Goal: Use online tool/utility: Utilize a website feature to perform a specific function

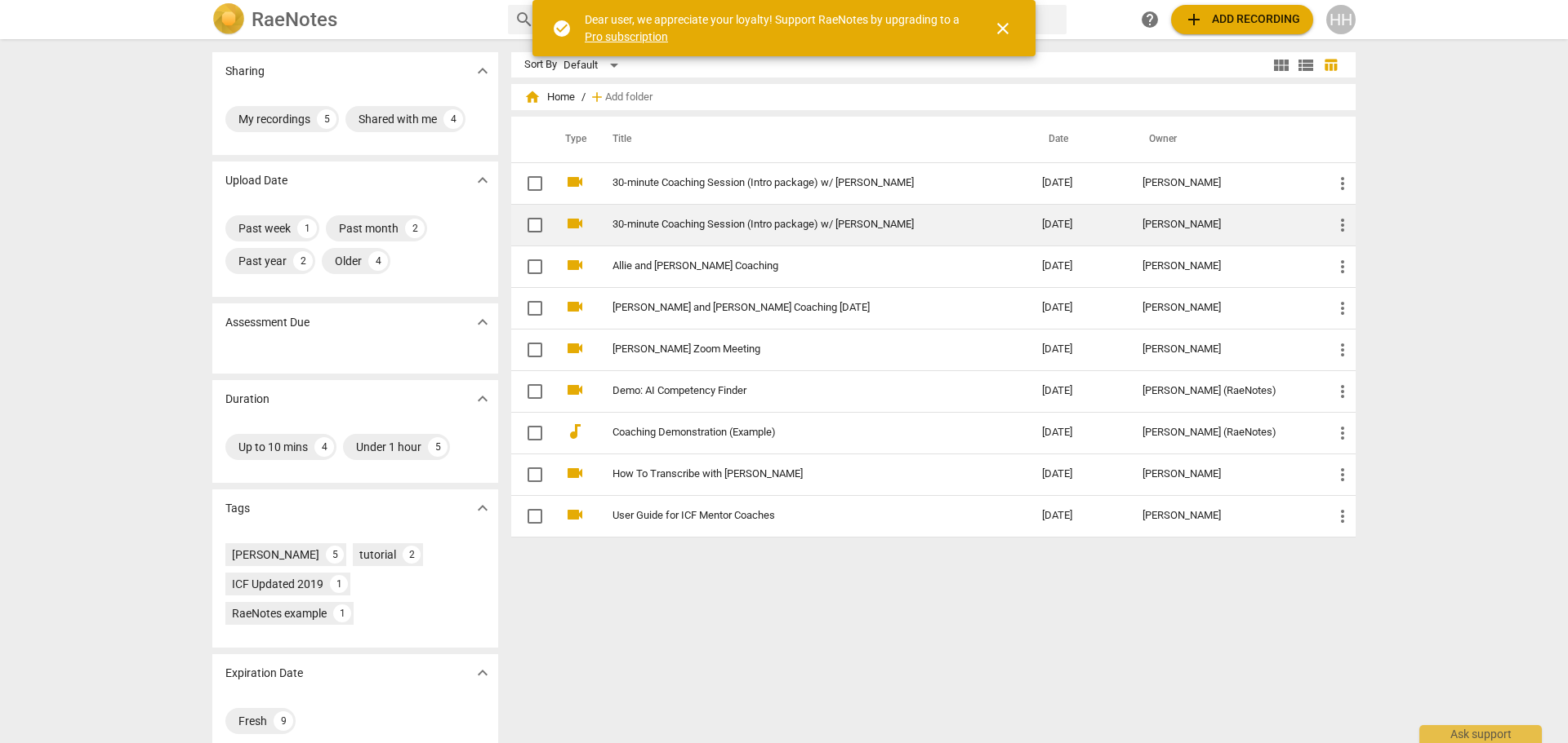
click at [651, 227] on link "30-minute Coaching Session (Intro package) w/ [PERSON_NAME]" at bounding box center [797, 225] width 370 height 13
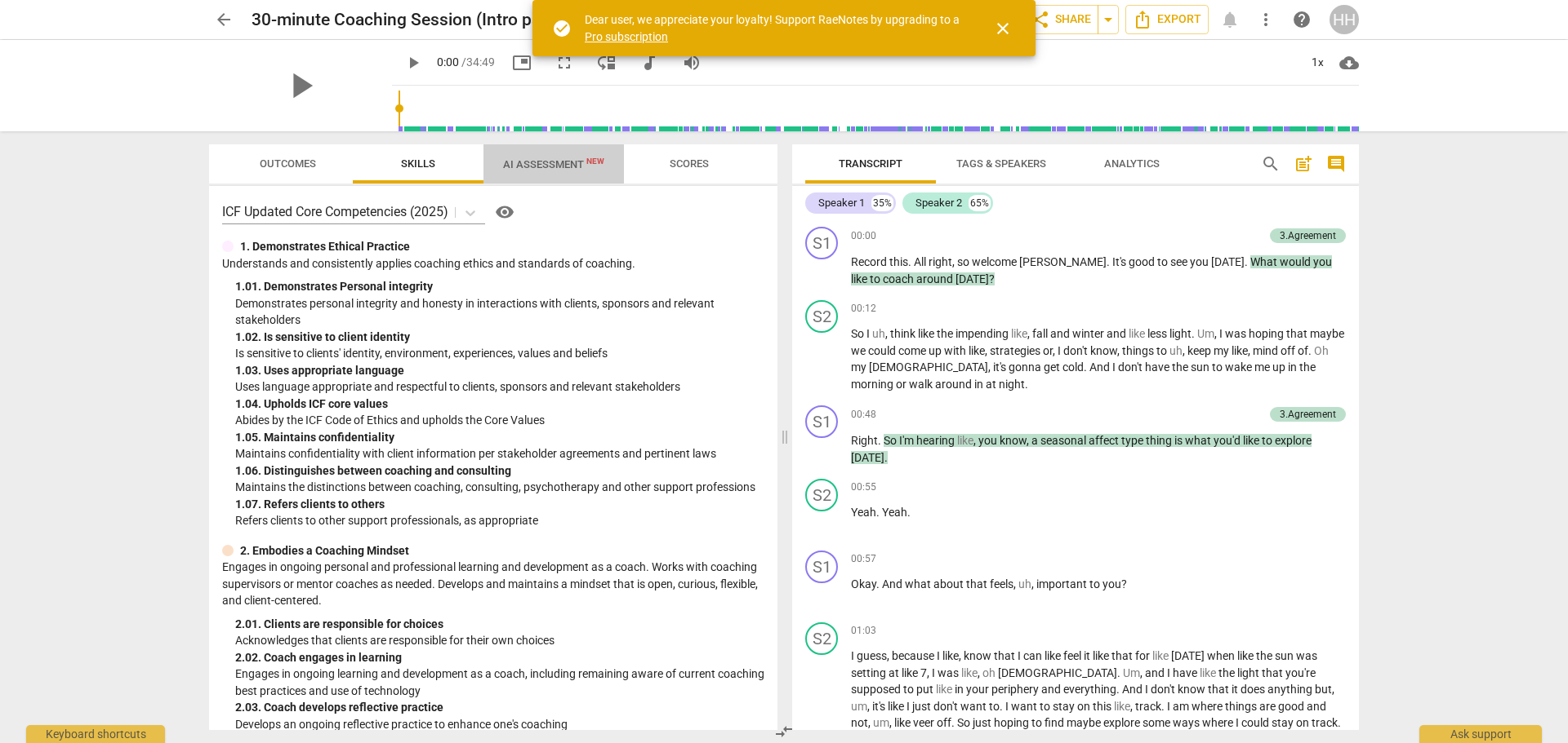
click at [562, 159] on span "AI Assessment New" at bounding box center [553, 164] width 101 height 13
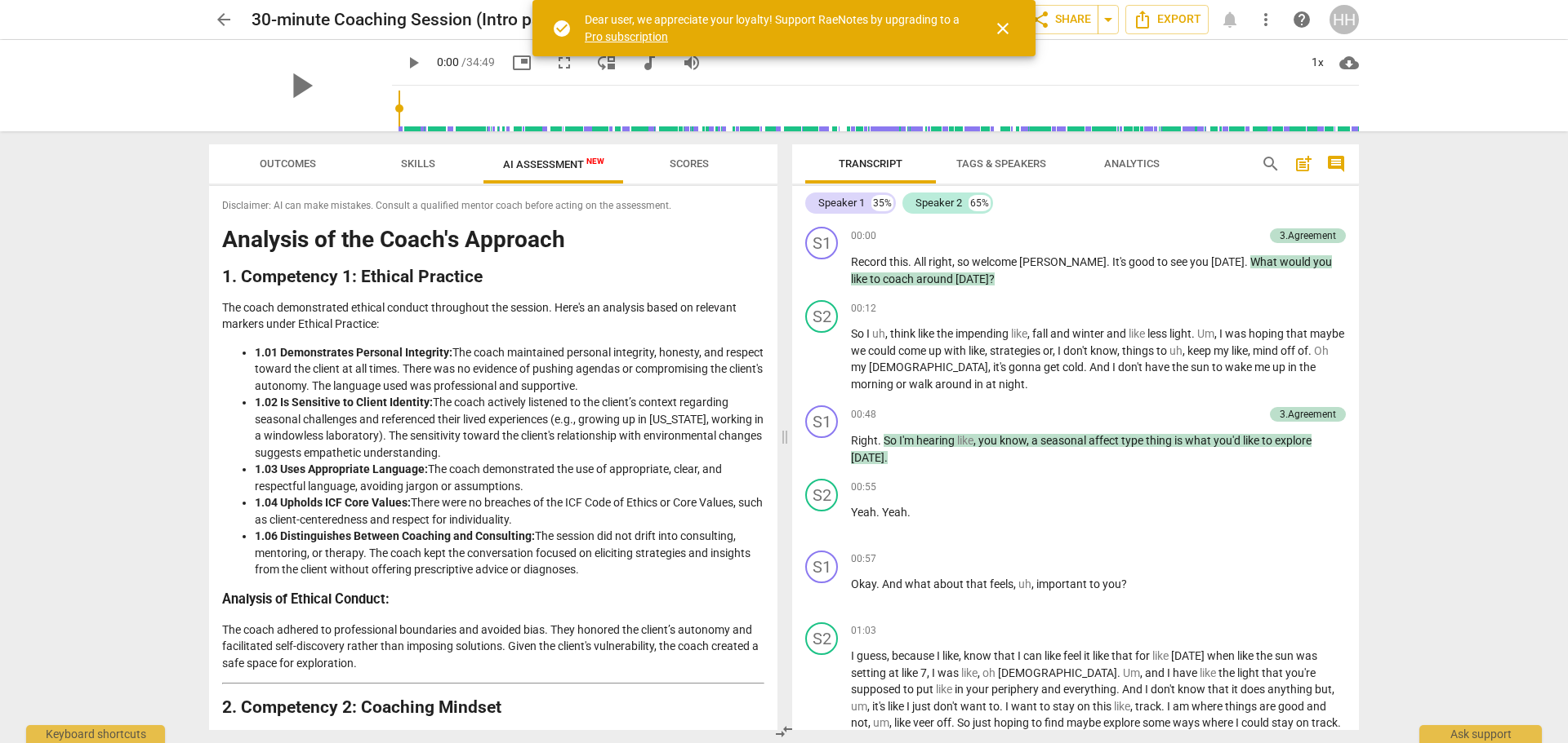
click at [1000, 33] on span "close" at bounding box center [1002, 28] width 19 height 19
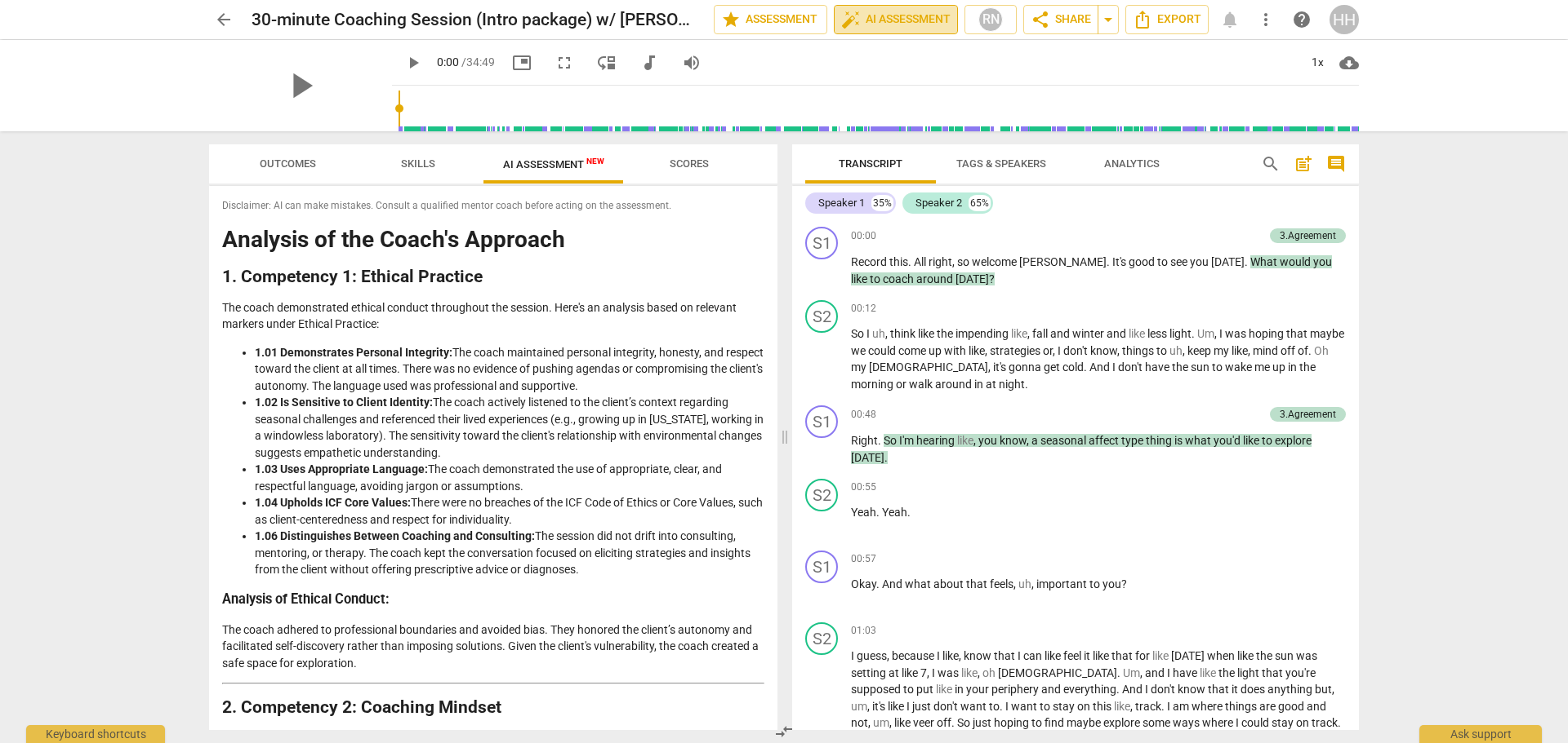
click at [906, 21] on span "auto_fix_high AI Assessment" at bounding box center [896, 19] width 110 height 19
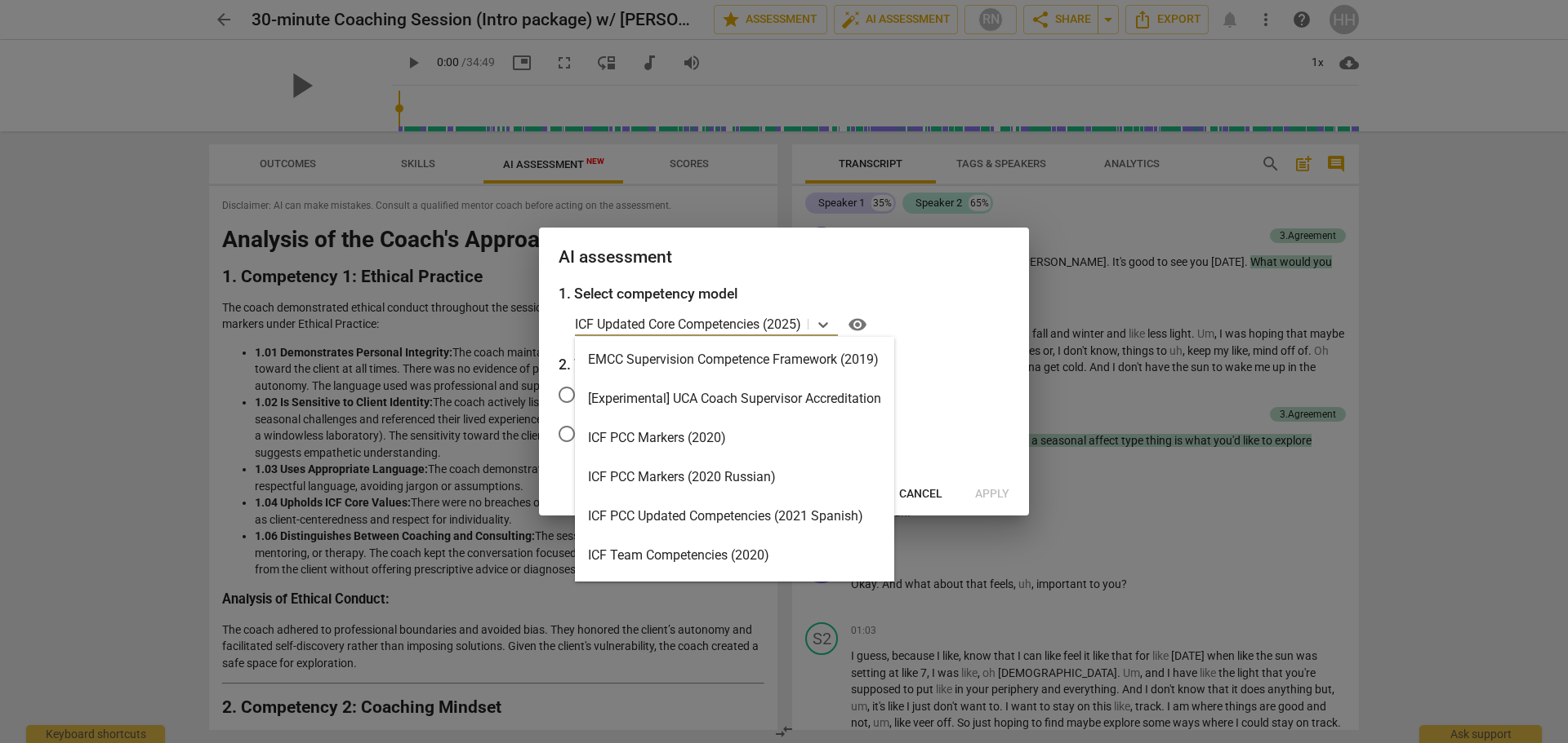
click at [764, 318] on p "ICF Updated Core Competencies (2025)" at bounding box center [687, 324] width 226 height 18
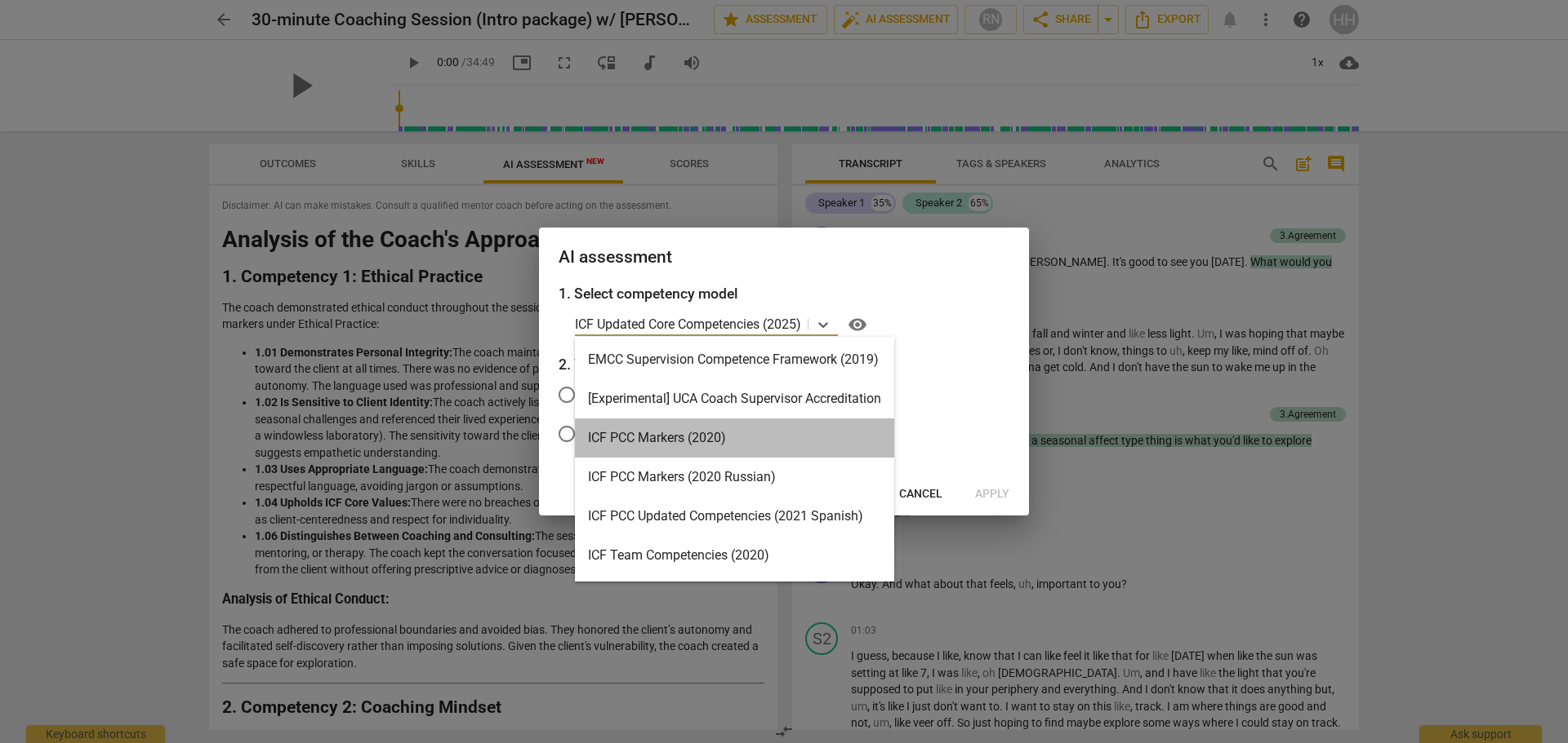
click at [745, 431] on div "ICF PCC Markers (2020)" at bounding box center [734, 438] width 319 height 39
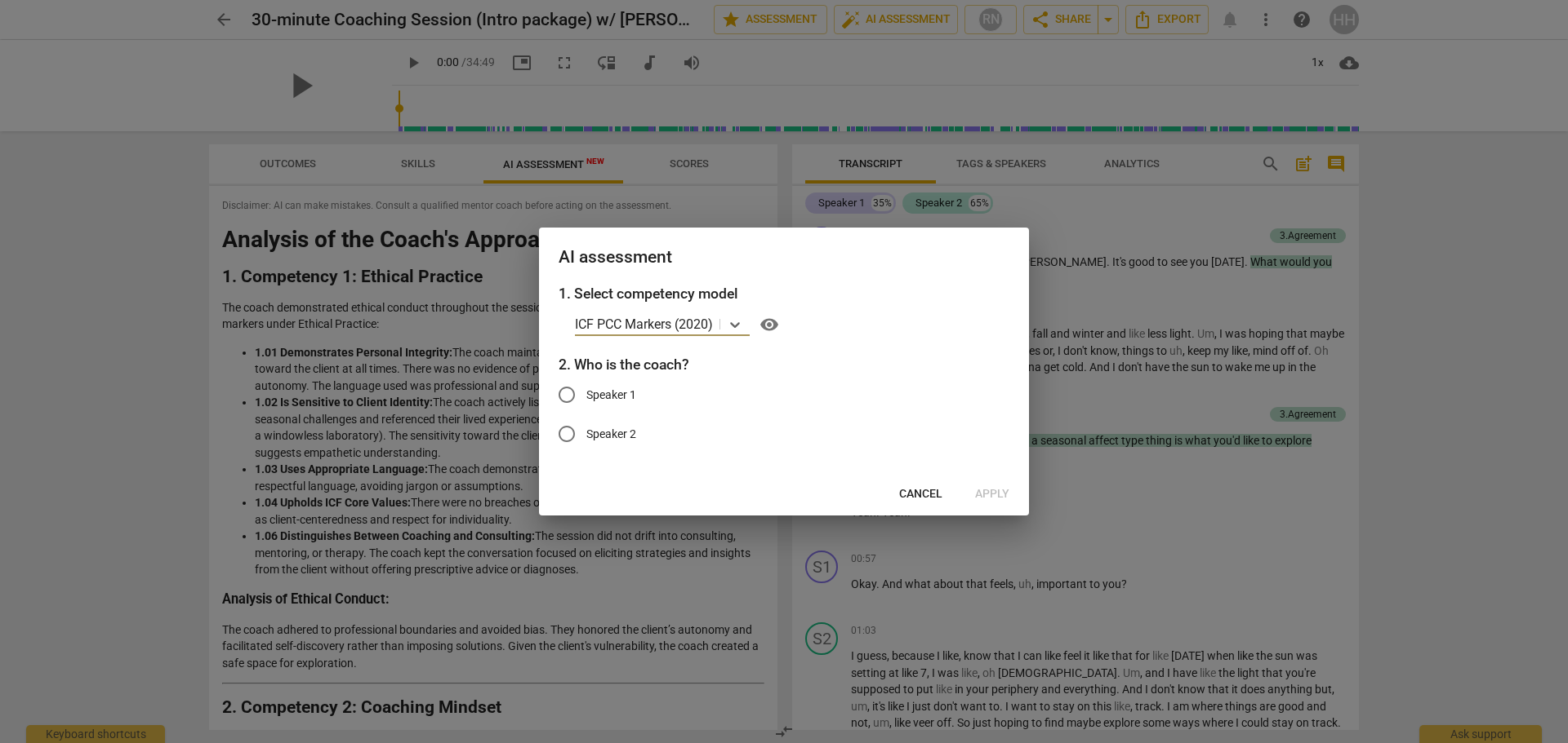
click at [563, 389] on input "Speaker 1" at bounding box center [566, 394] width 39 height 39
radio input "true"
click at [994, 489] on span "Apply" at bounding box center [992, 495] width 34 height 17
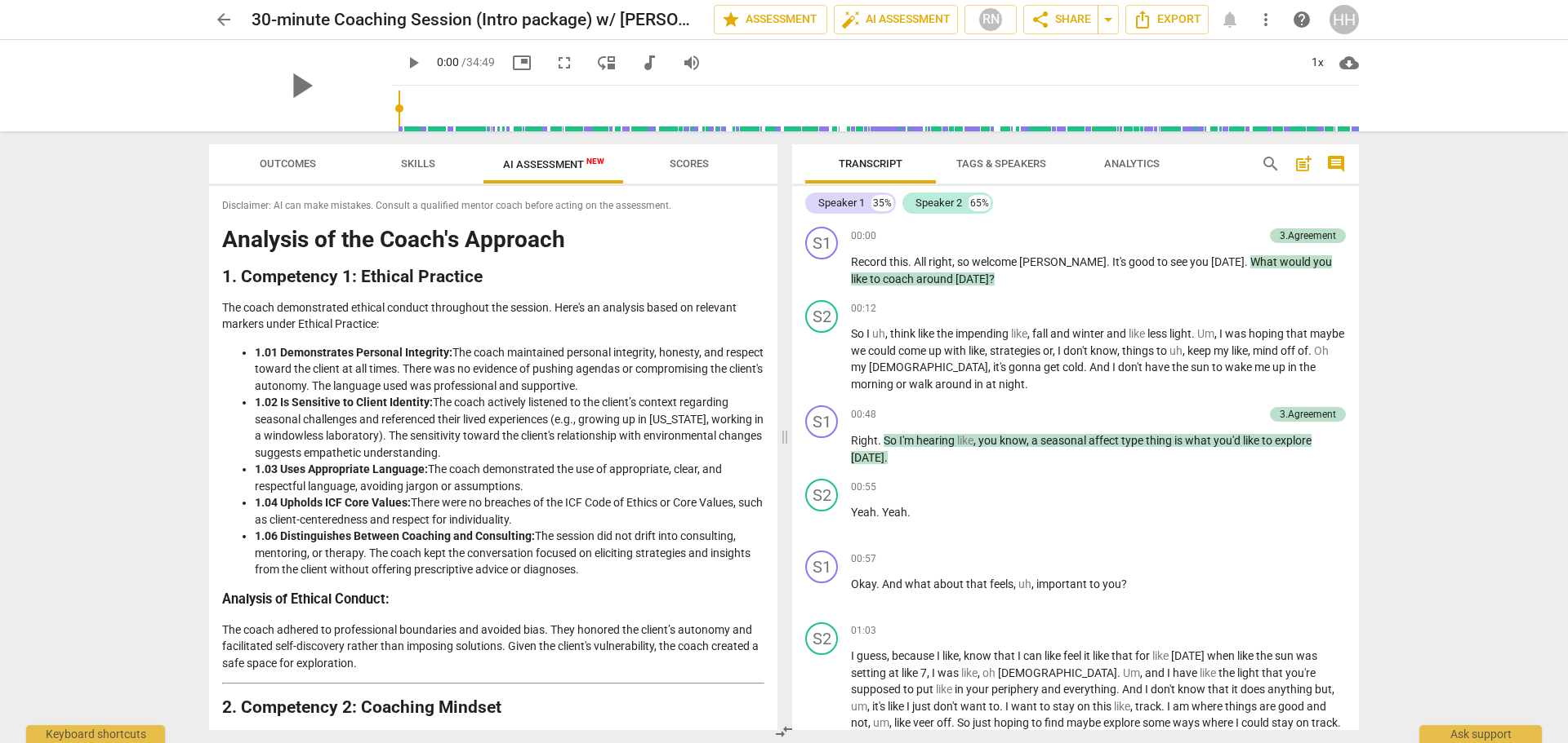
click at [410, 165] on span "Skills" at bounding box center [417, 163] width 34 height 13
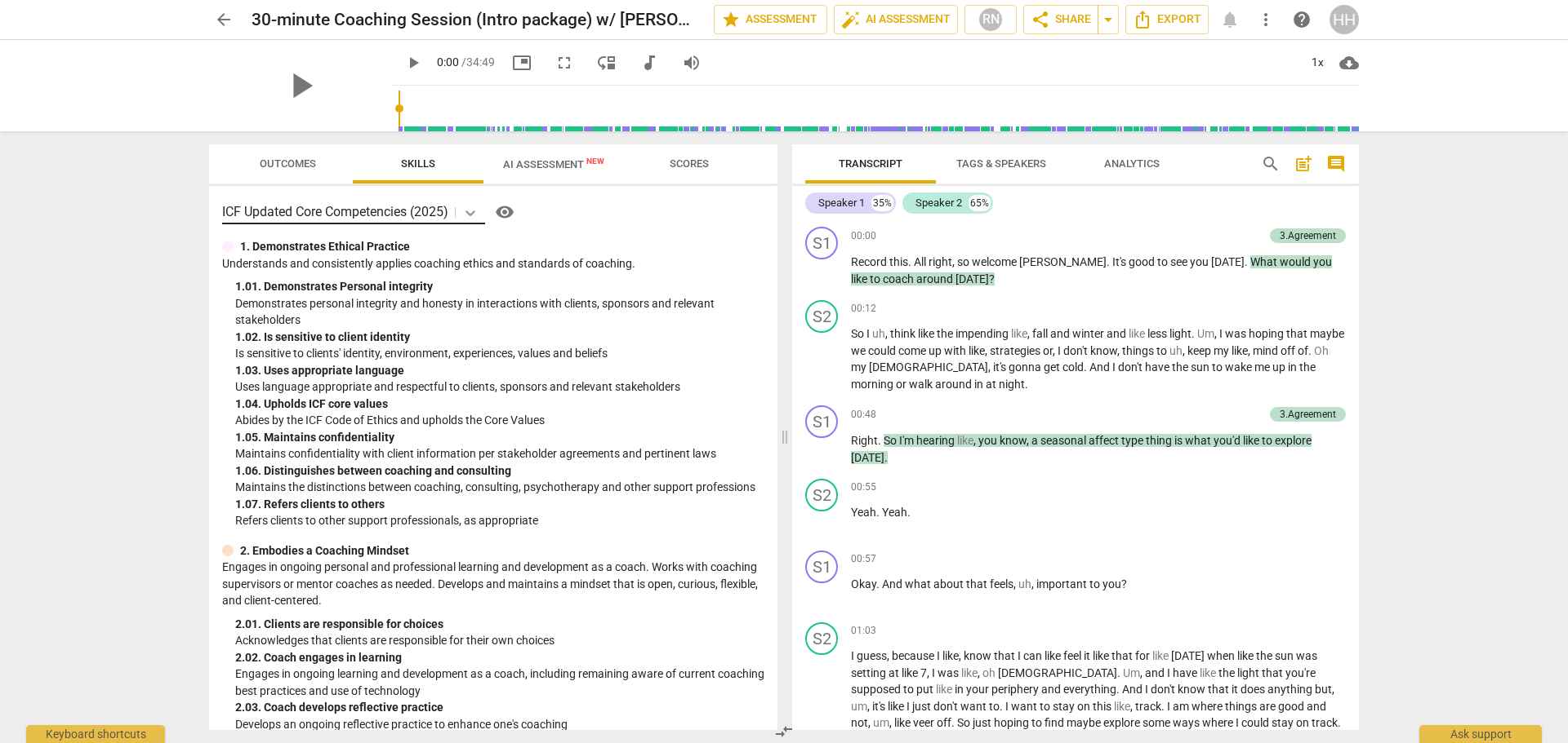
click at [475, 209] on icon at bounding box center [471, 213] width 17 height 17
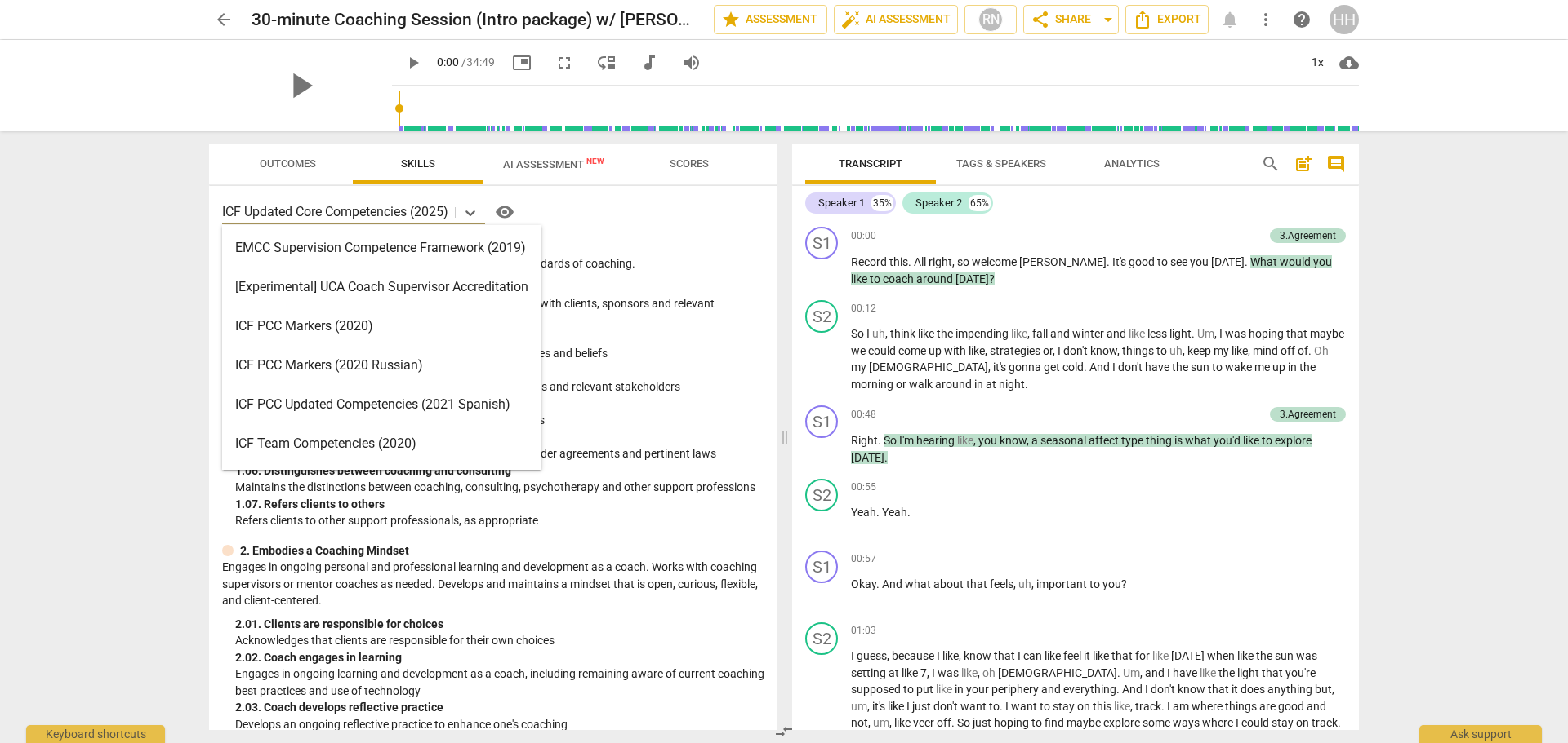
click at [421, 313] on div "ICF PCC Markers (2020)" at bounding box center [382, 326] width 319 height 39
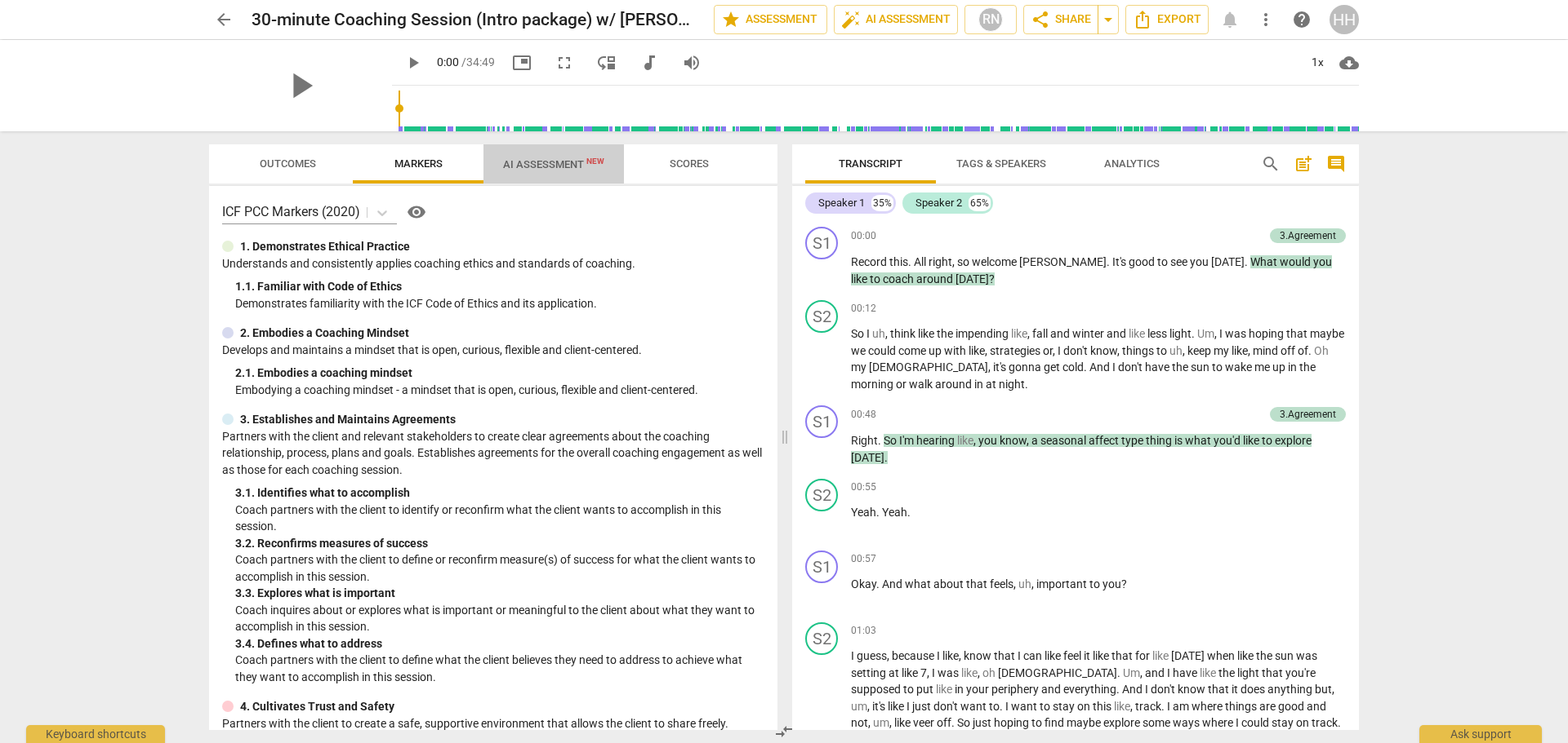
click at [572, 163] on span "AI Assessment New" at bounding box center [553, 164] width 101 height 13
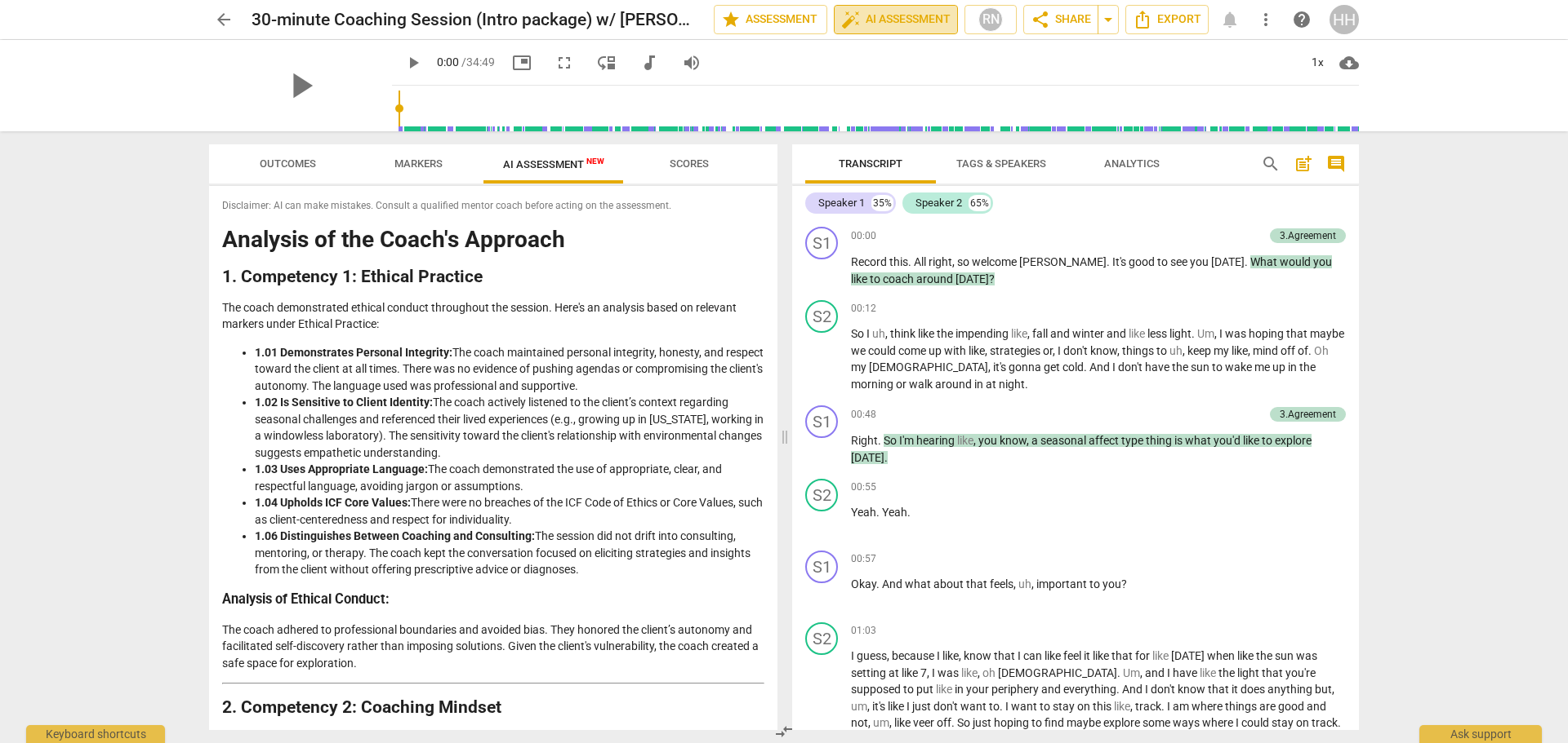
click at [922, 23] on span "auto_fix_high AI Assessment" at bounding box center [896, 19] width 110 height 19
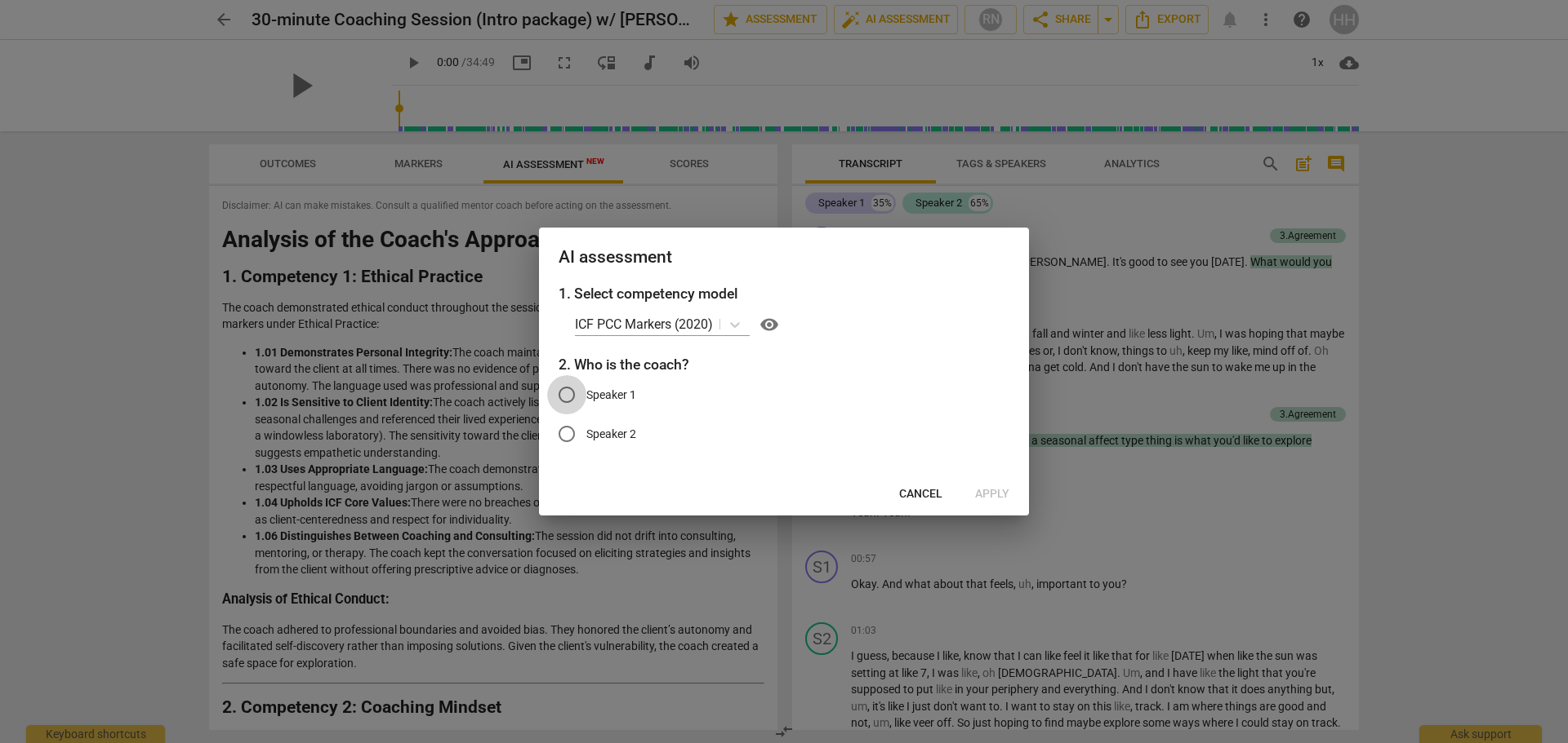
click at [568, 396] on input "Speaker 1" at bounding box center [566, 394] width 39 height 39
radio input "true"
click at [989, 491] on span "Apply" at bounding box center [992, 495] width 34 height 17
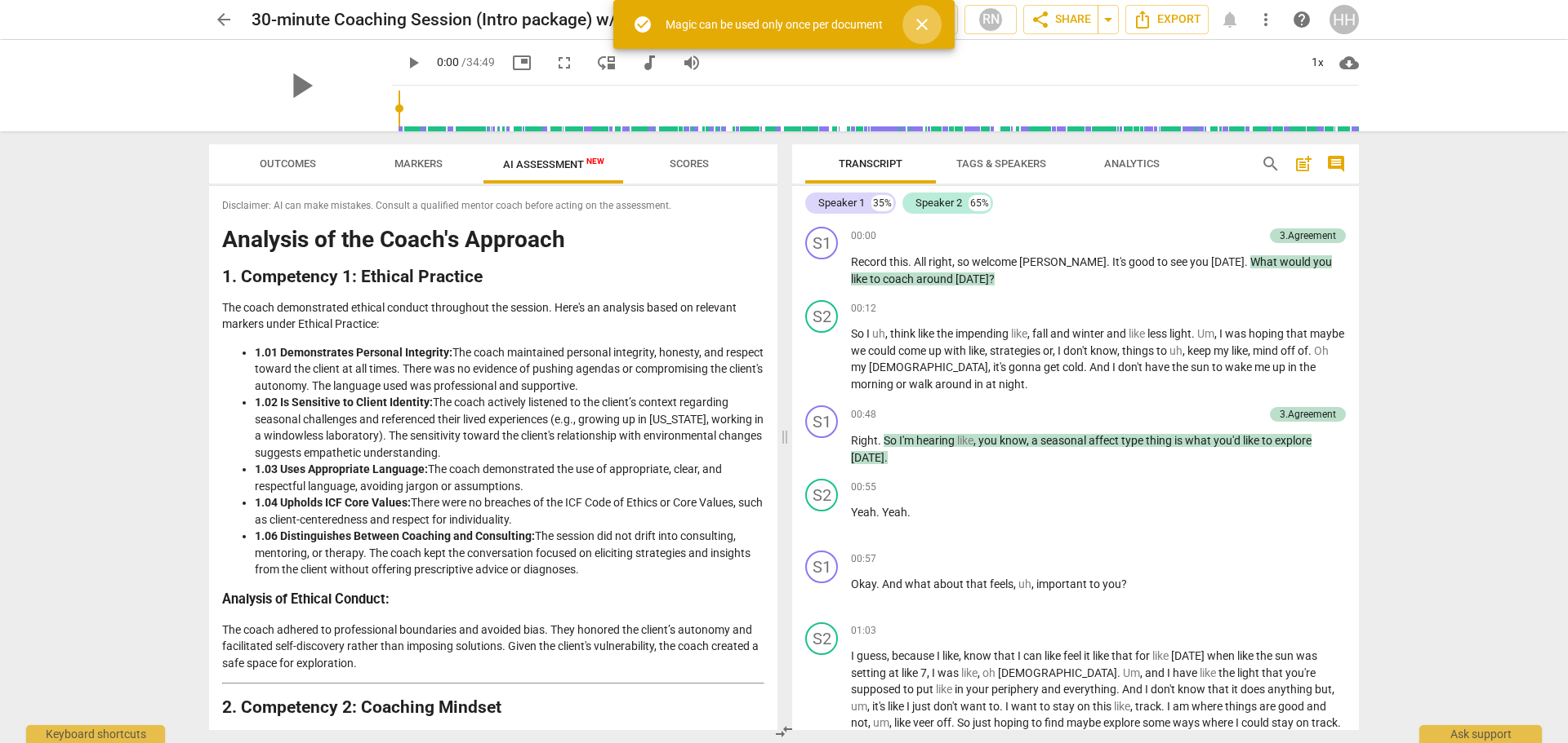
click at [915, 23] on span "close" at bounding box center [922, 24] width 19 height 19
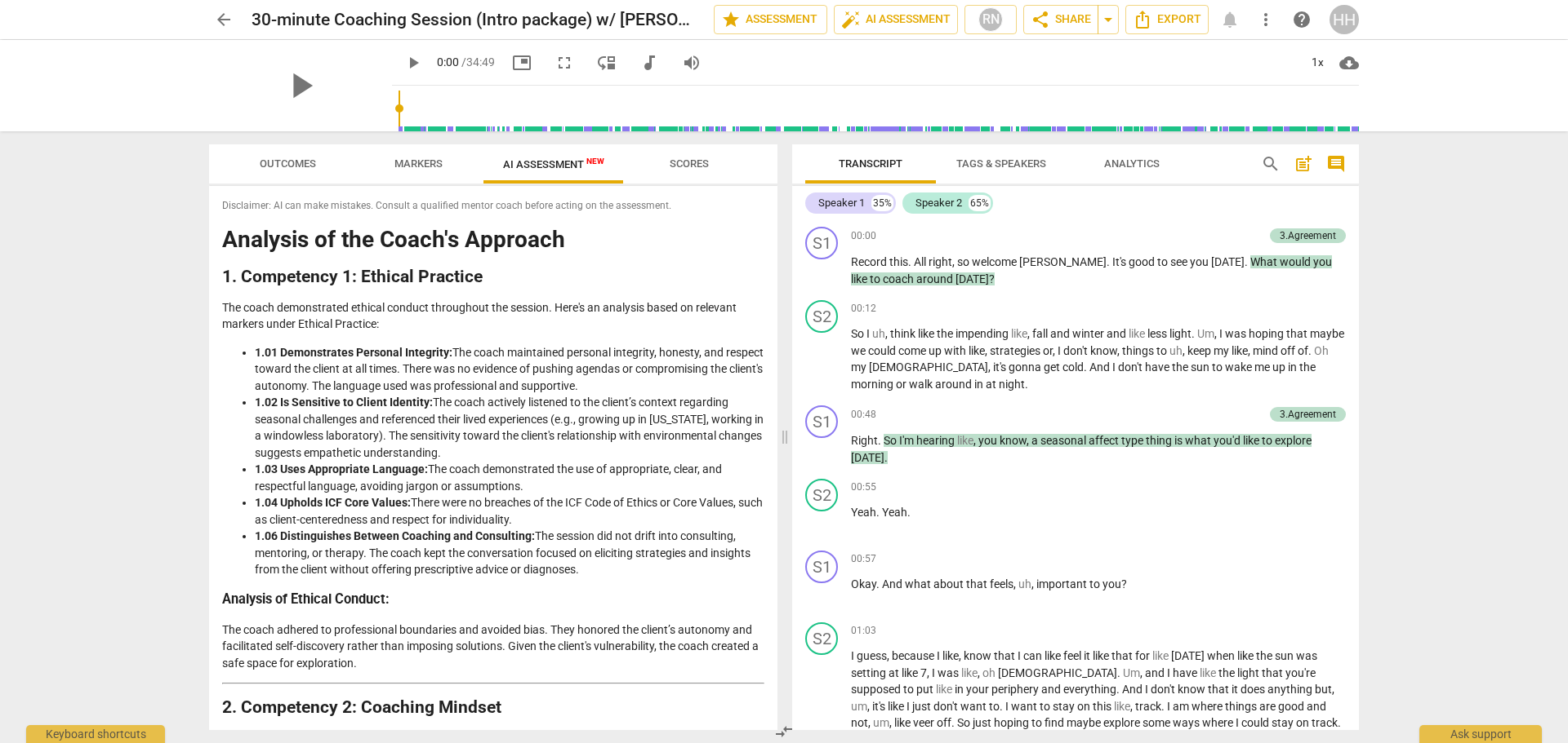
click at [224, 21] on span "arrow_back" at bounding box center [223, 19] width 19 height 19
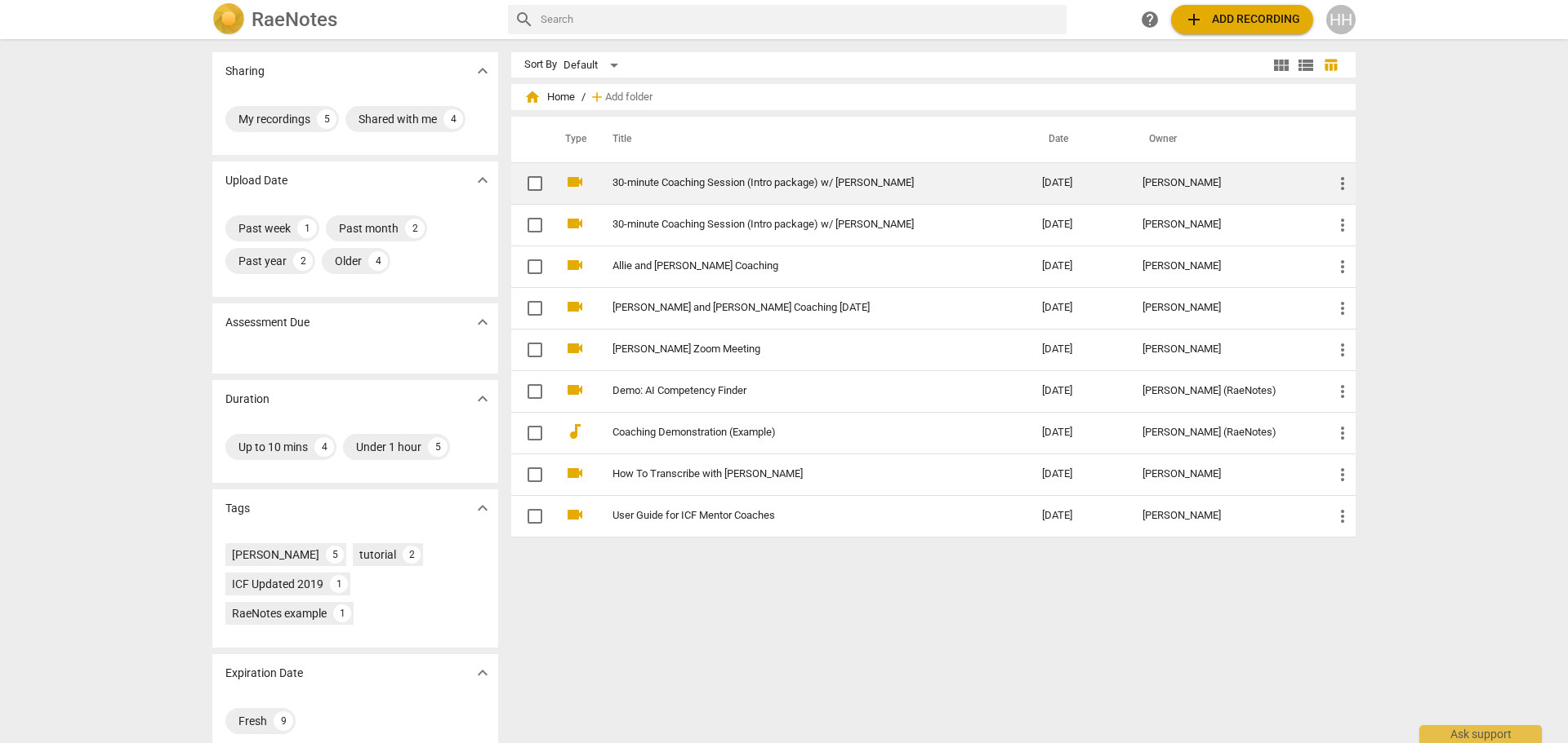
click at [752, 179] on link "30-minute Coaching Session (Intro package) w/ [PERSON_NAME]" at bounding box center [797, 183] width 370 height 13
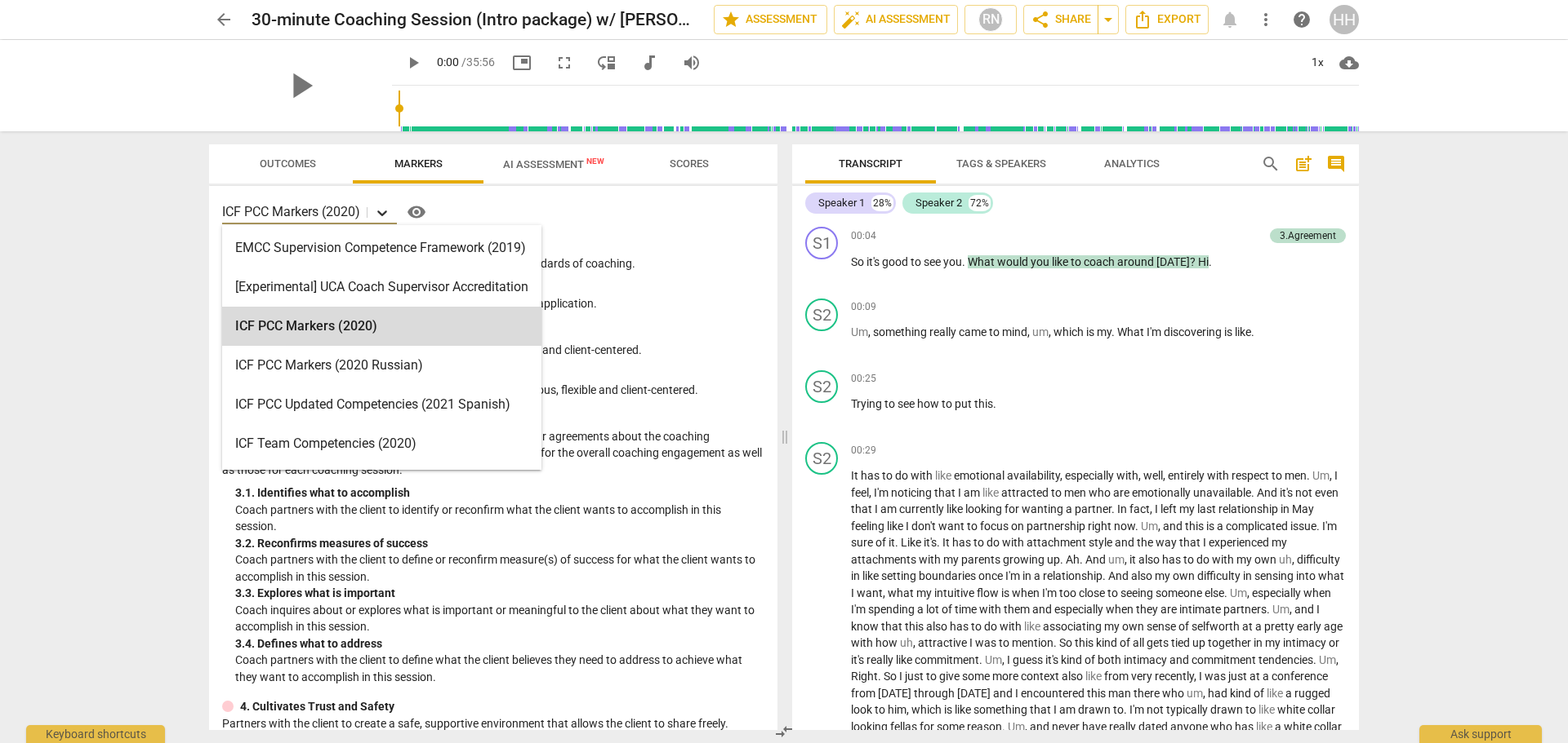
click at [385, 213] on icon at bounding box center [382, 213] width 17 height 17
click at [355, 319] on div "ICF PCC Markers (2020)" at bounding box center [382, 326] width 319 height 39
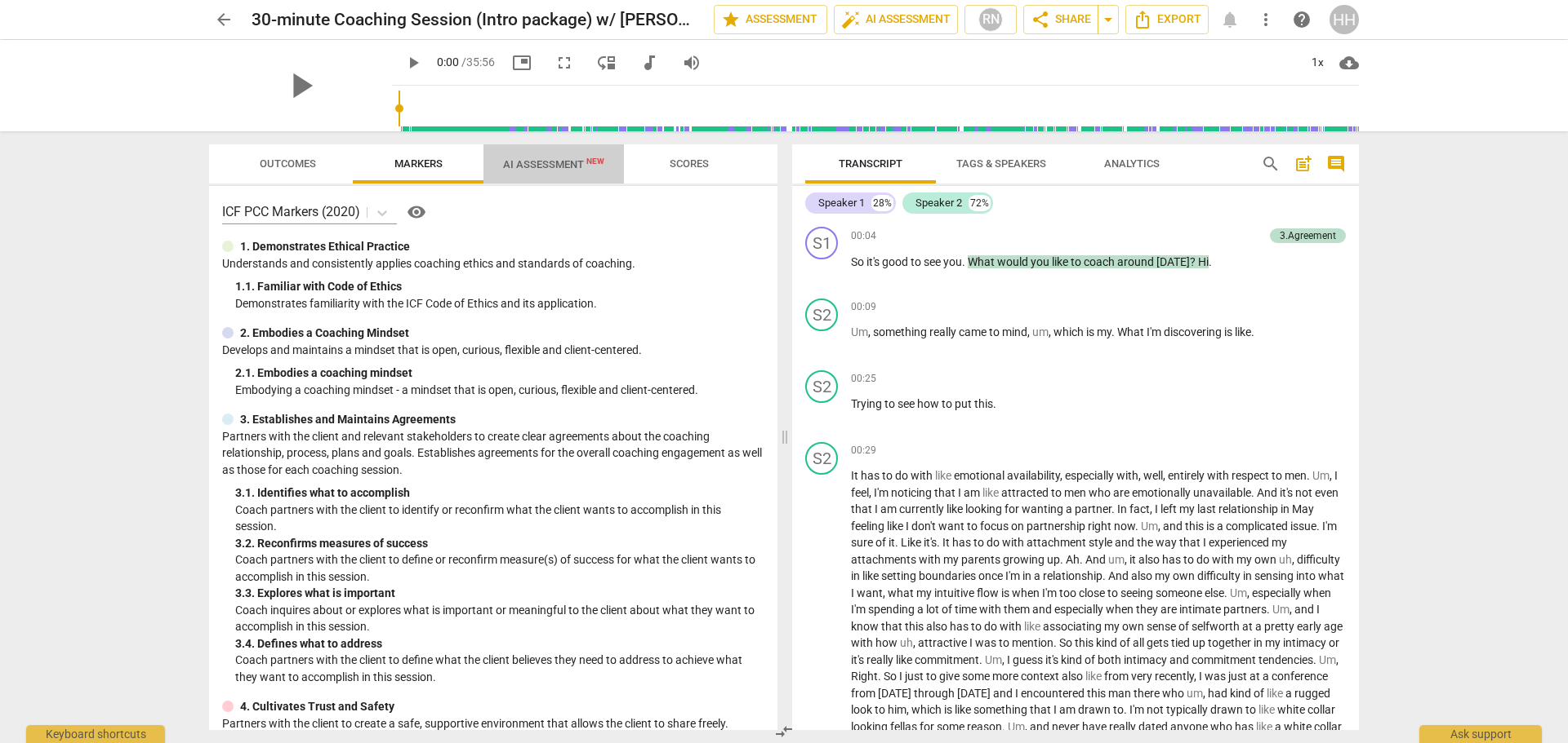
click at [562, 168] on span "AI Assessment New" at bounding box center [553, 164] width 101 height 13
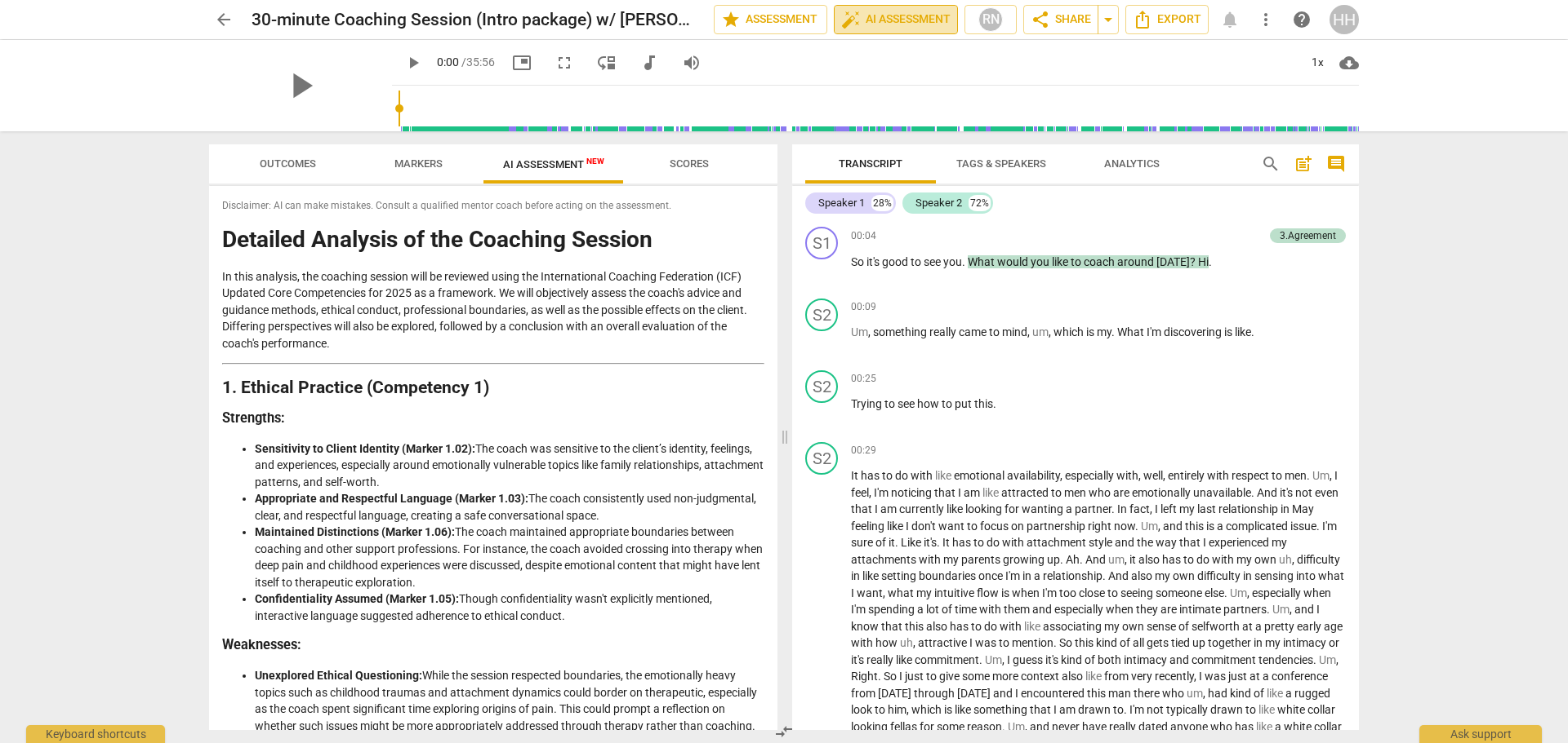
click at [880, 20] on span "auto_fix_high AI Assessment" at bounding box center [896, 19] width 110 height 19
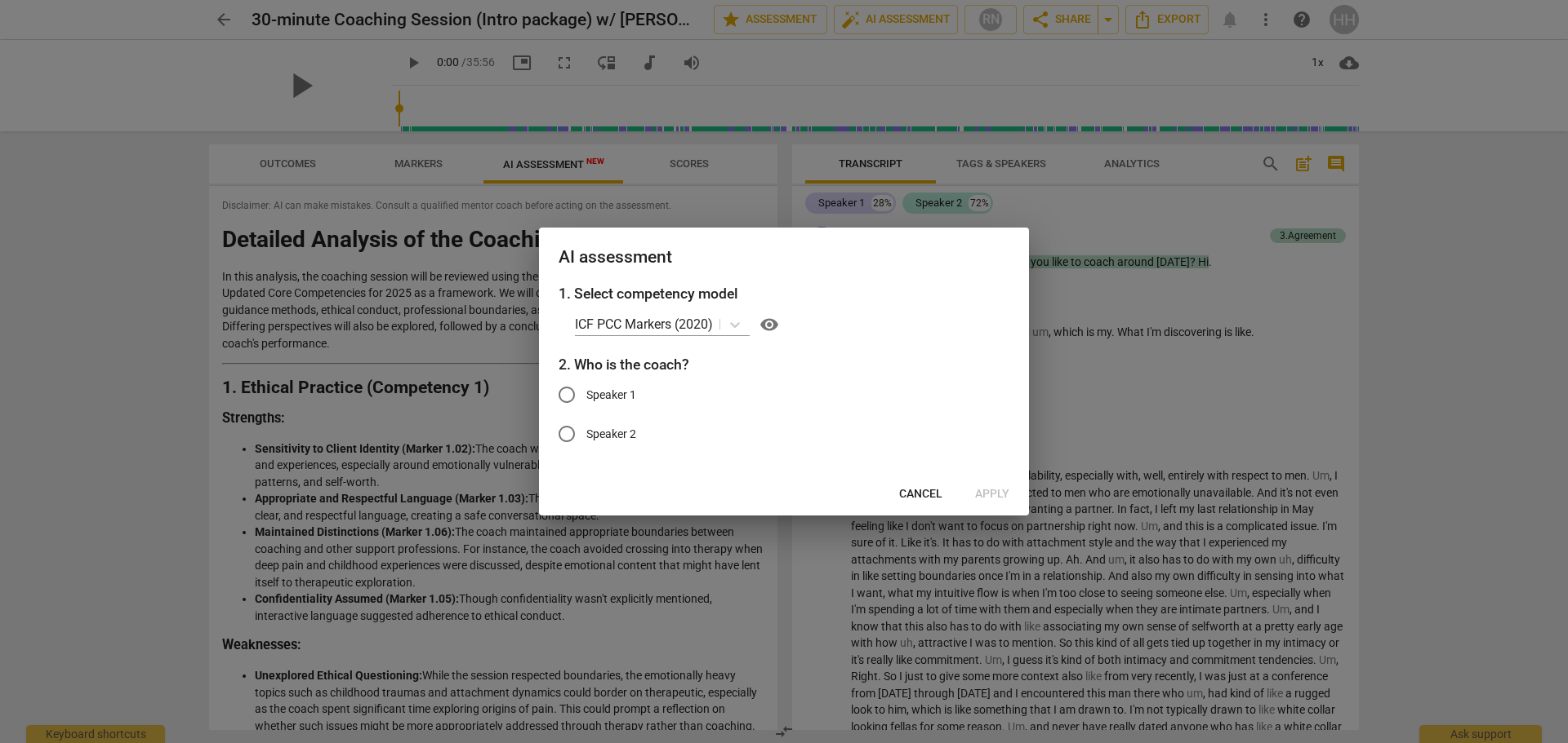
click at [614, 394] on span "Speaker 1" at bounding box center [611, 395] width 50 height 18
click at [586, 394] on input "Speaker 1" at bounding box center [566, 394] width 39 height 39
radio input "true"
click at [987, 486] on span "Apply" at bounding box center [992, 495] width 34 height 17
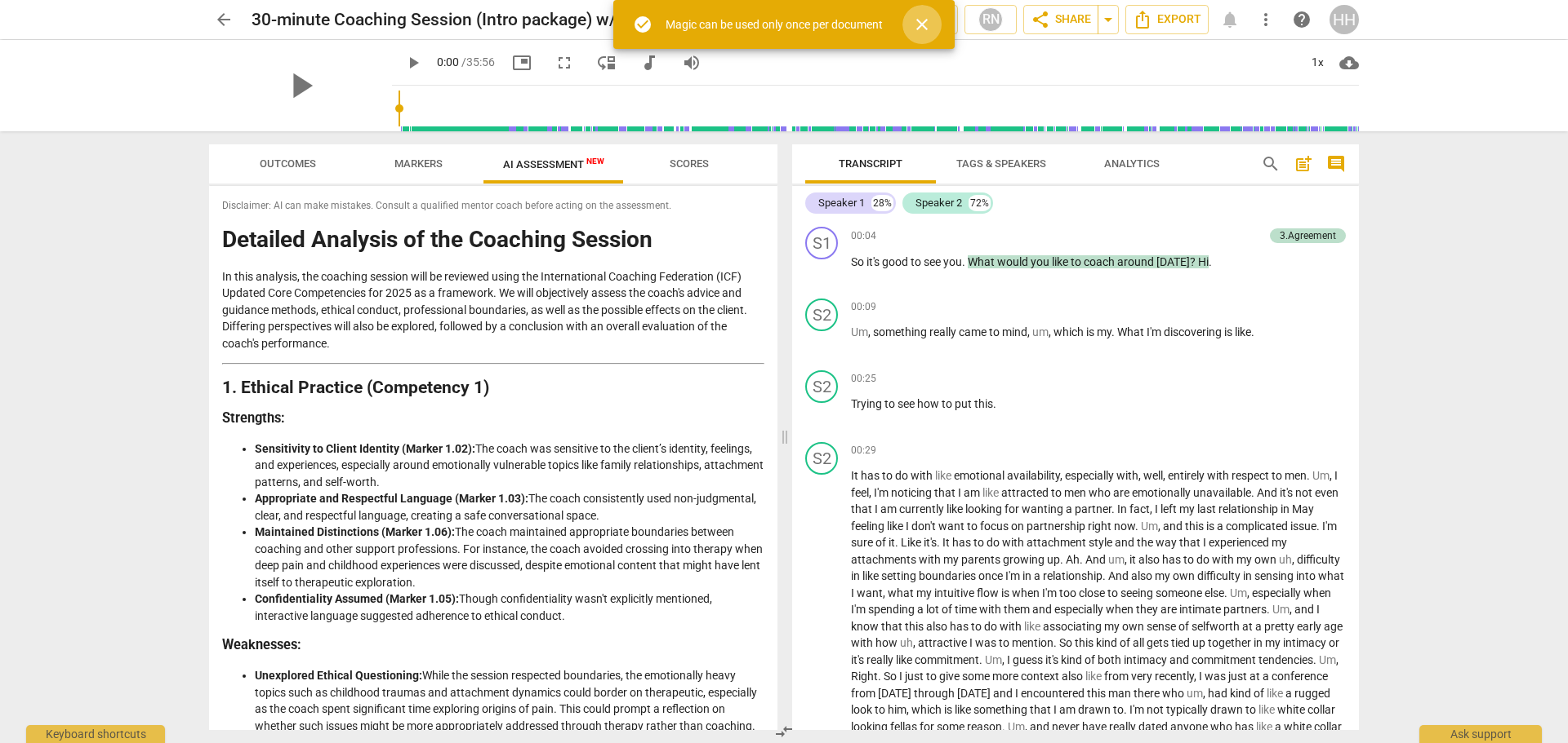
click at [927, 28] on span "close" at bounding box center [922, 24] width 19 height 19
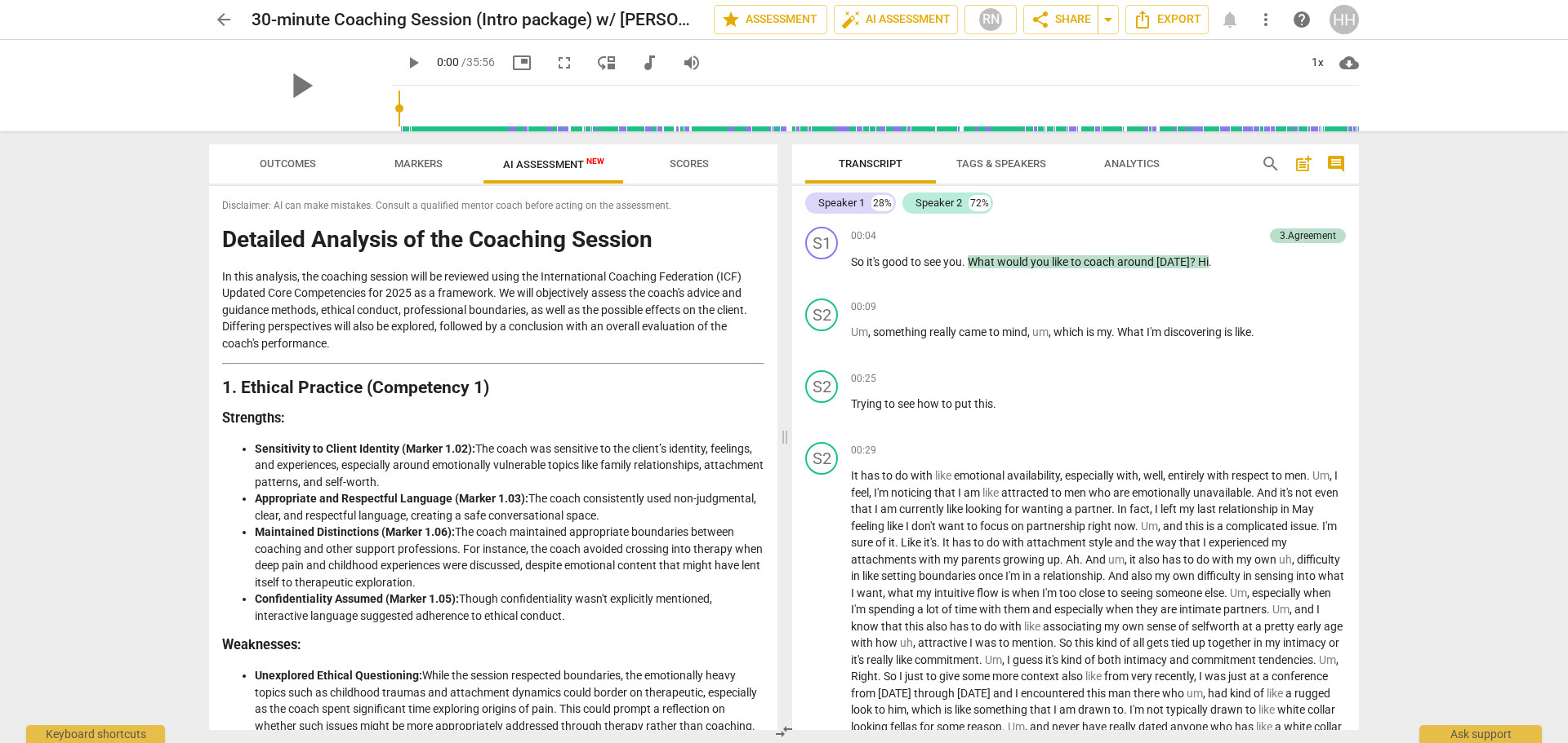
click at [432, 167] on span "Markers" at bounding box center [419, 163] width 49 height 13
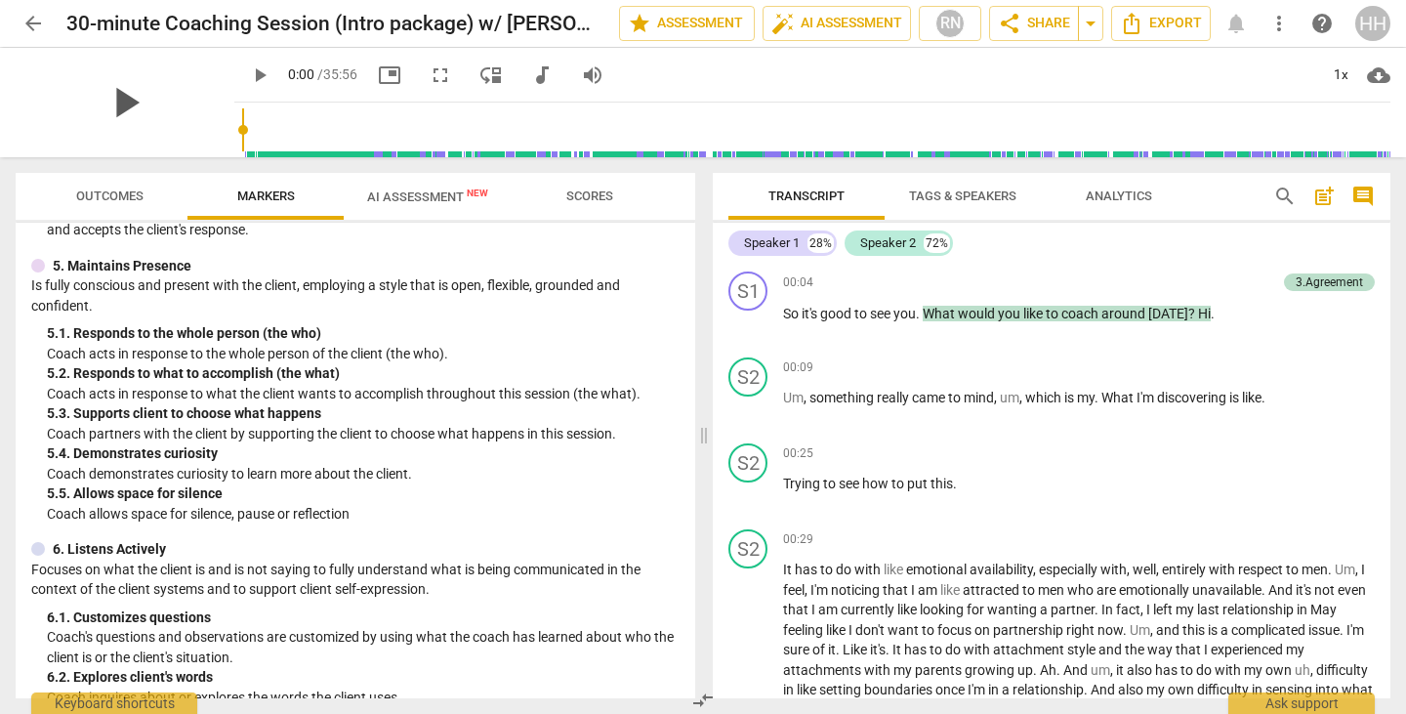
scroll to position [880, 0]
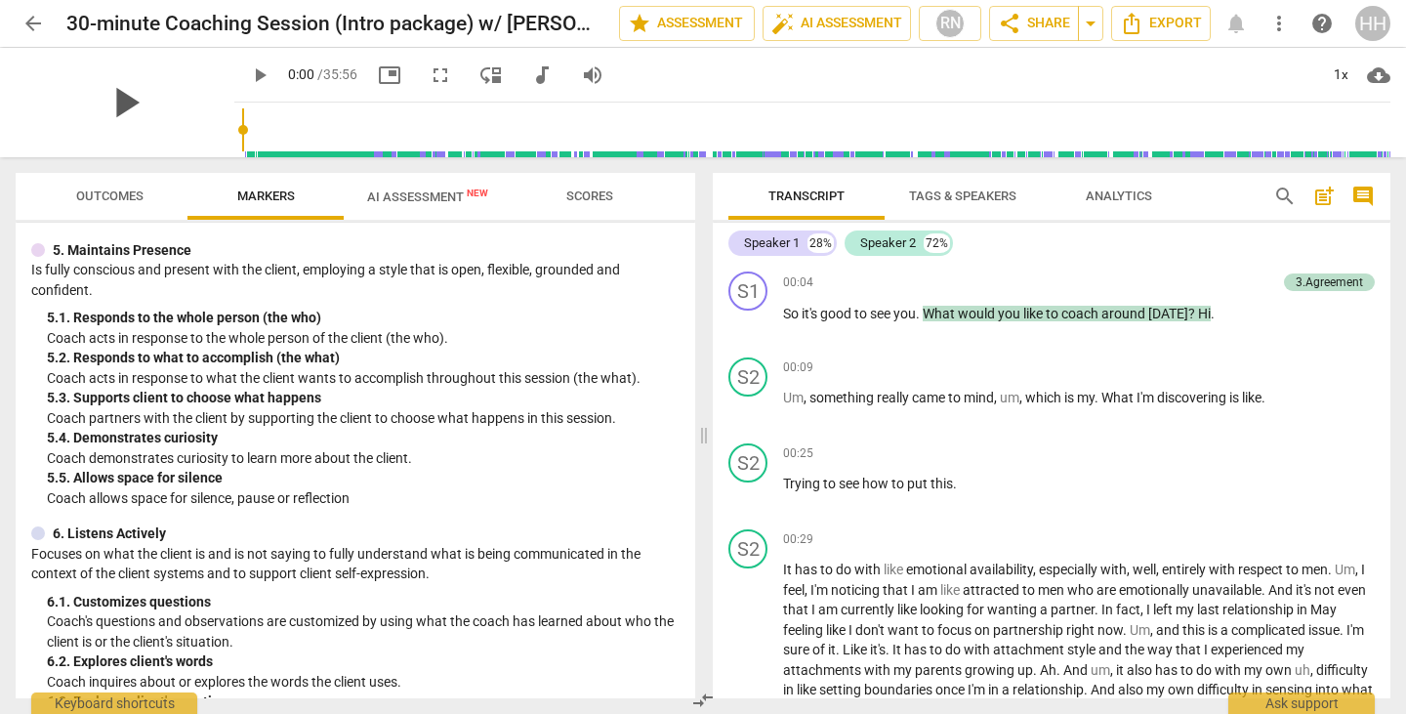
click at [110, 102] on span "play_arrow" at bounding box center [125, 102] width 51 height 51
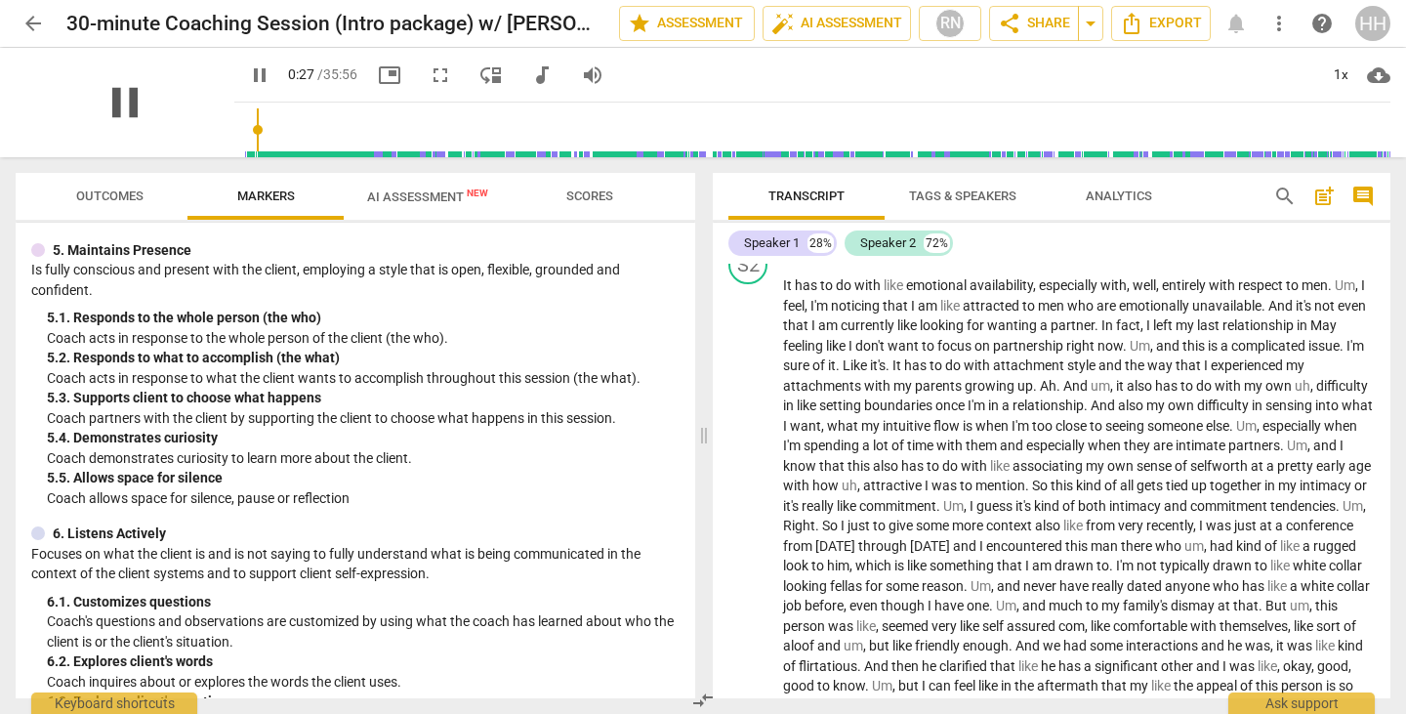
scroll to position [285, 0]
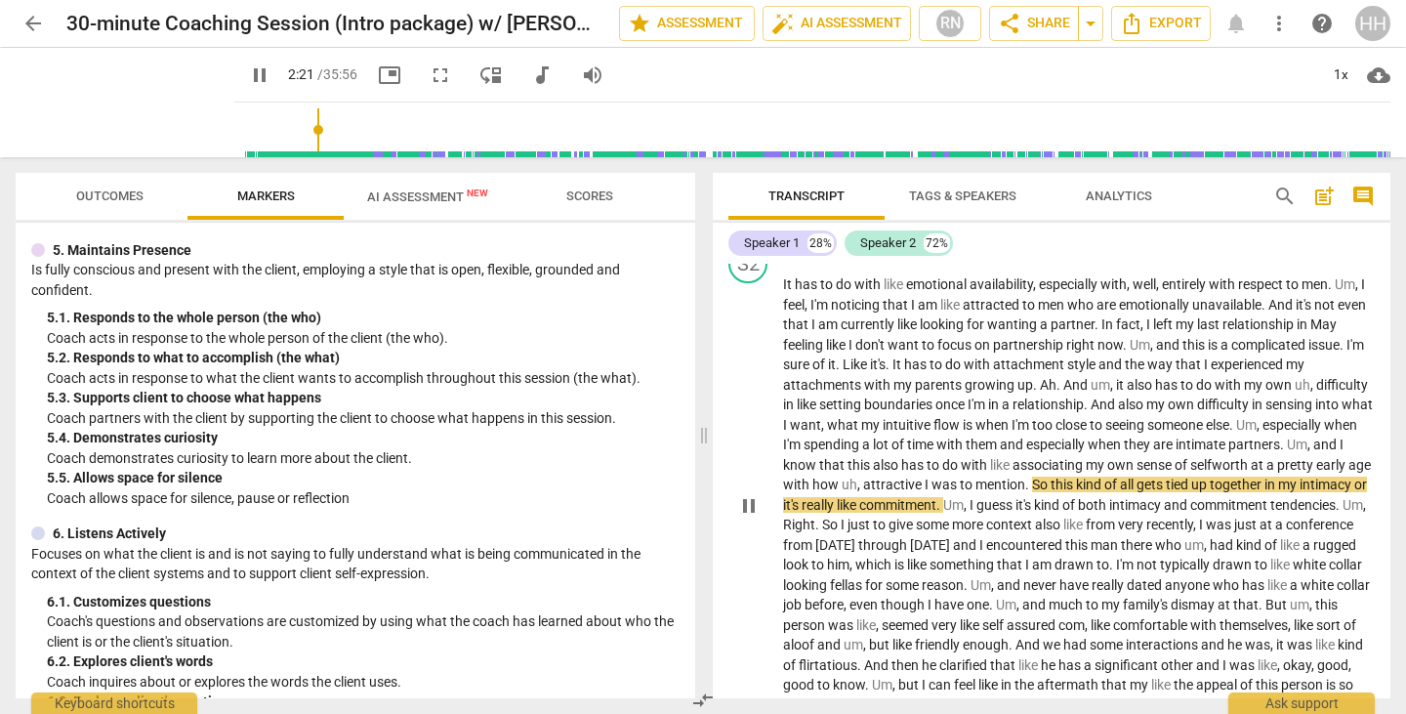
click at [1025, 483] on span "mention" at bounding box center [1000, 484] width 50 height 16
type input "143"
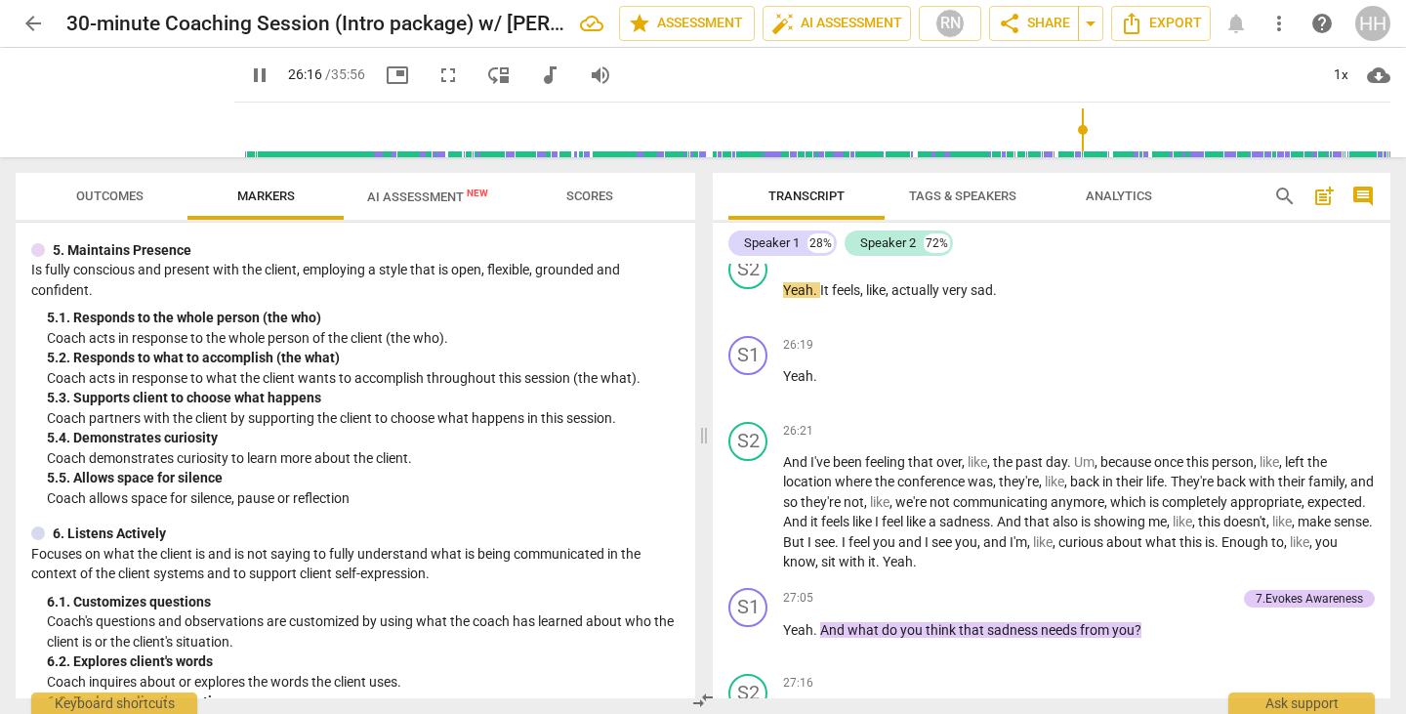
scroll to position [9354, 0]
click at [118, 114] on span "pause" at bounding box center [125, 102] width 51 height 51
click at [108, 109] on span "play_arrow" at bounding box center [125, 102] width 51 height 51
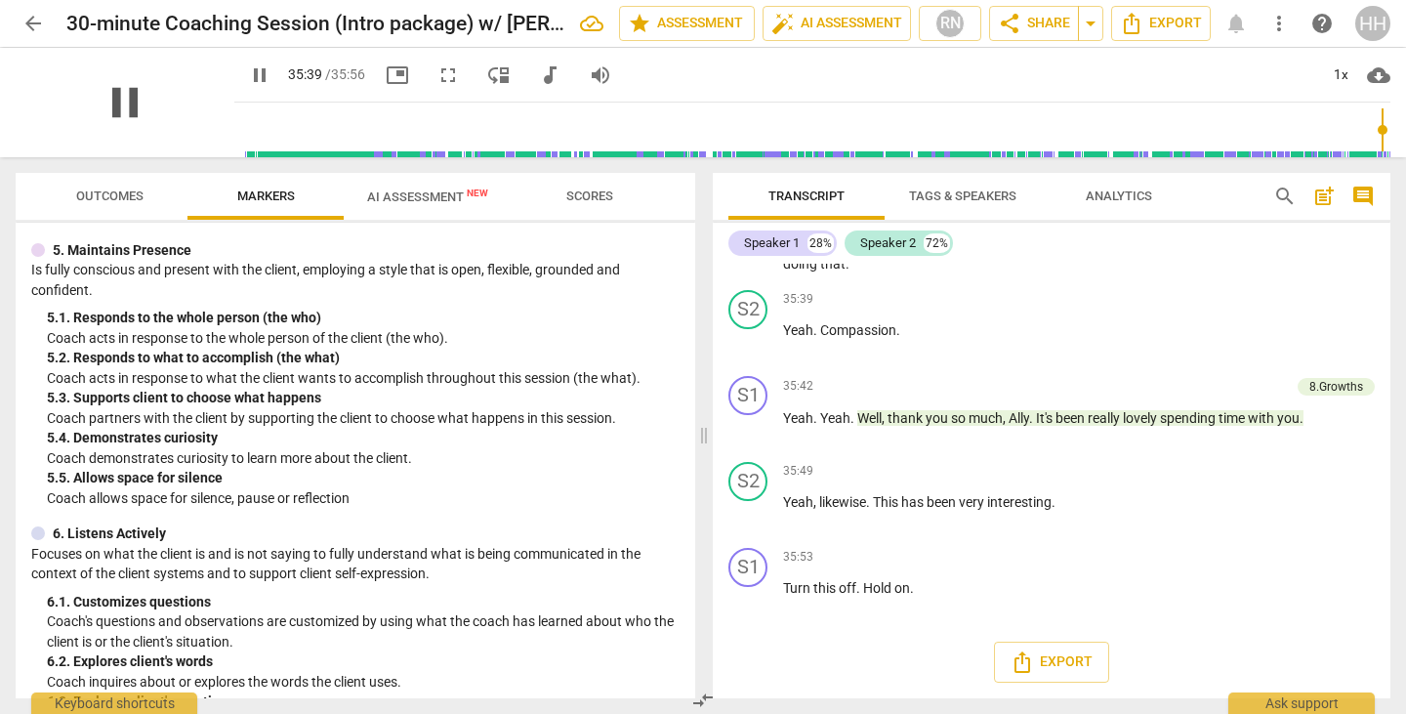
scroll to position [14004, 0]
click at [242, 89] on button "play_arrow" at bounding box center [259, 75] width 35 height 35
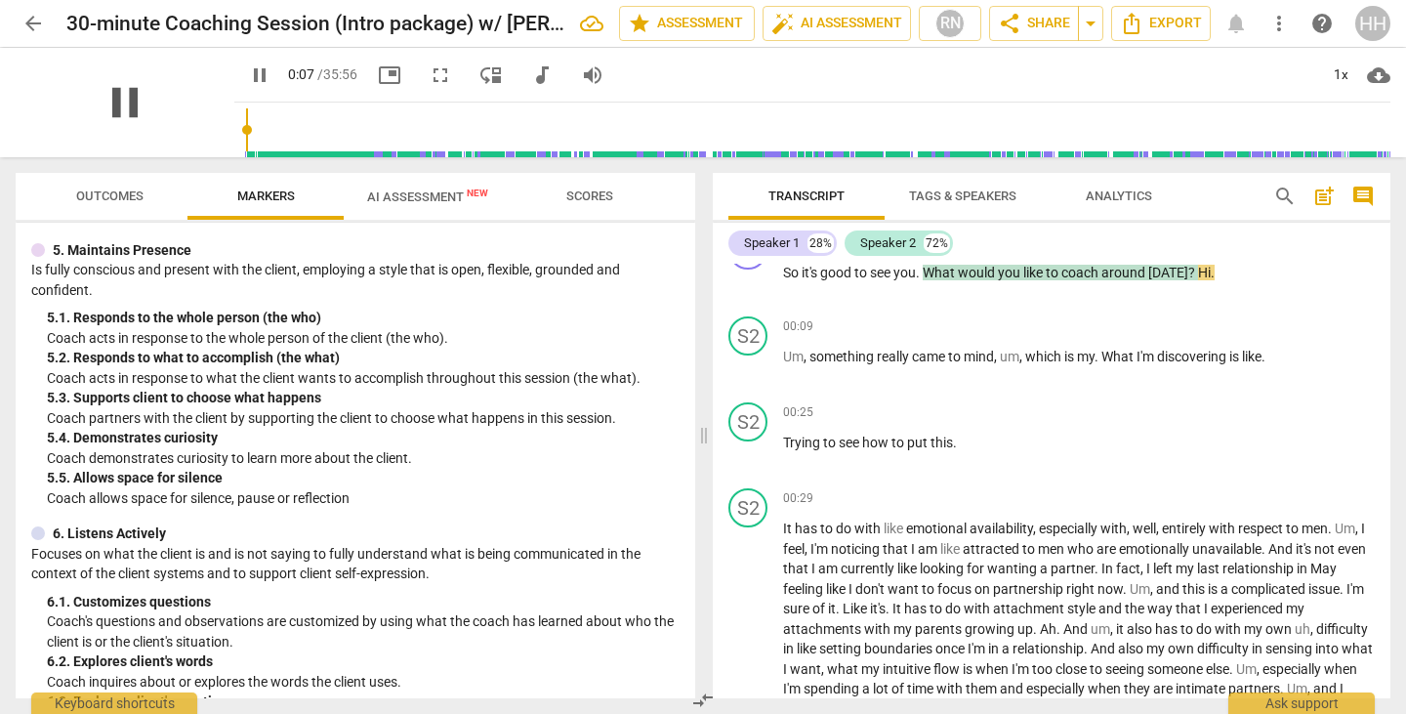
click at [108, 105] on span "pause" at bounding box center [125, 102] width 51 height 51
type input "8"
